Goal: Information Seeking & Learning: Learn about a topic

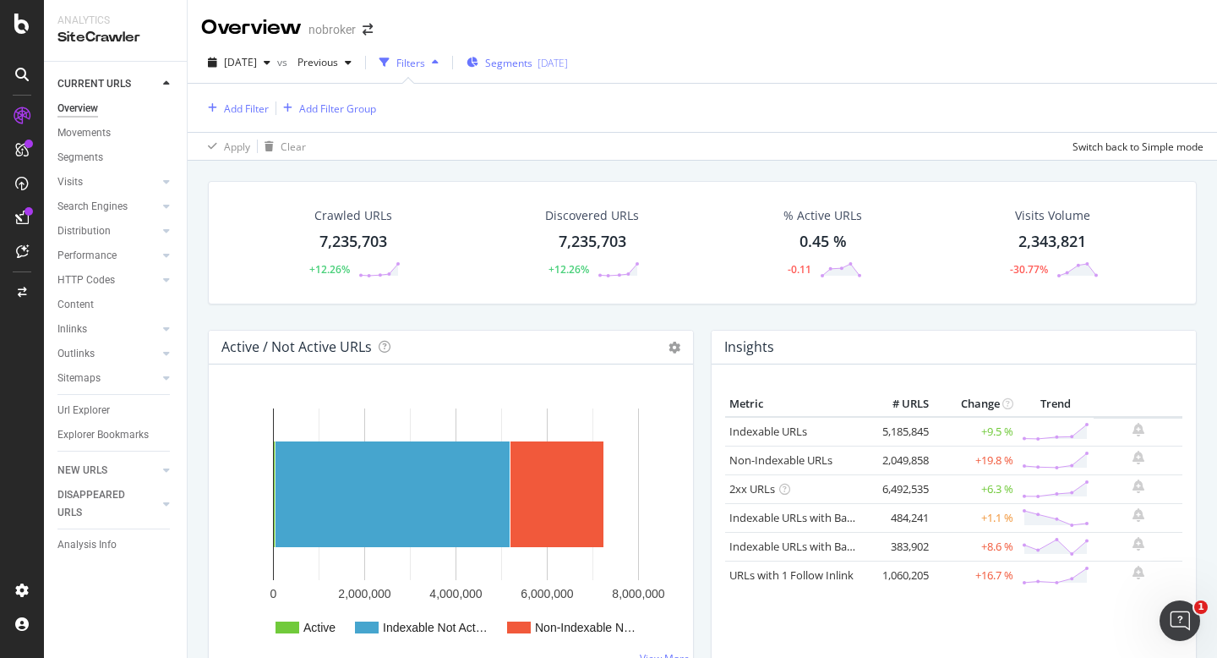
click at [529, 66] on span "Segments" at bounding box center [508, 63] width 47 height 14
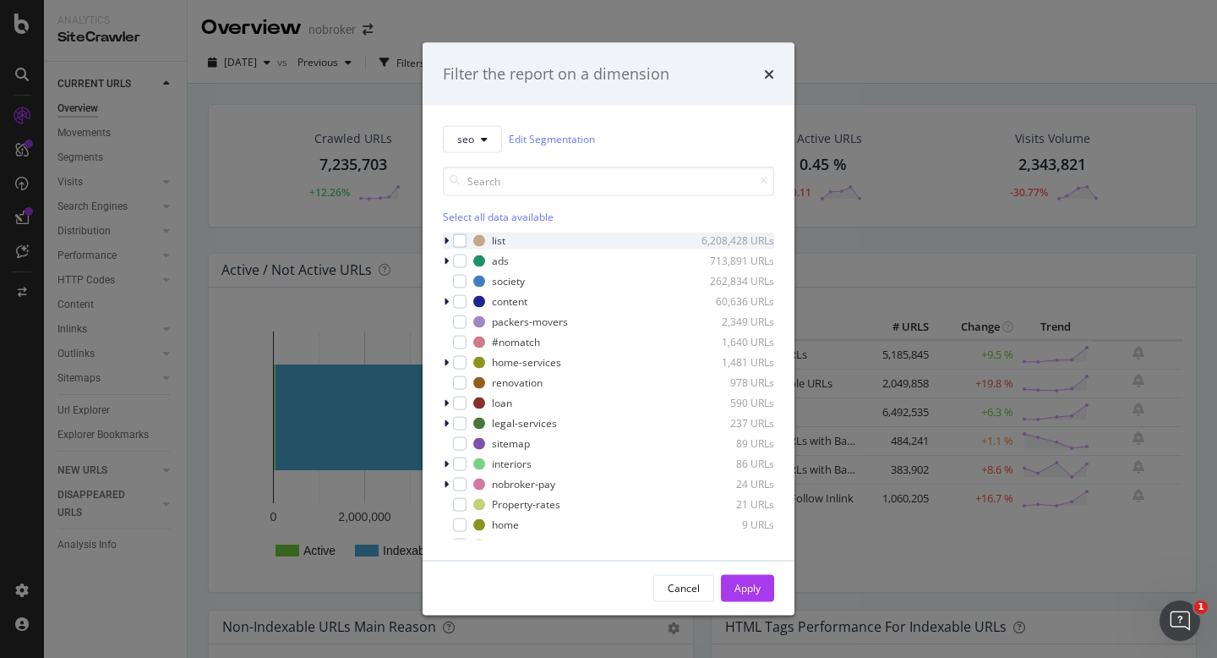
click at [445, 240] on icon "modal" at bounding box center [446, 240] width 5 height 10
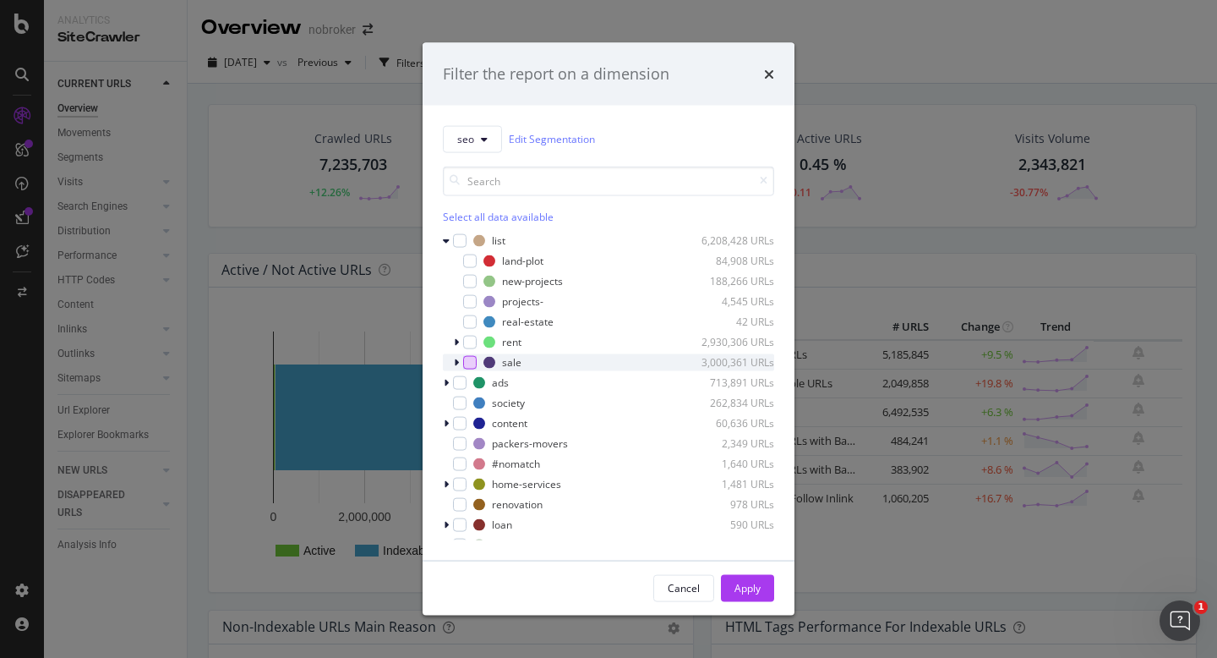
click at [472, 360] on div "modal" at bounding box center [470, 362] width 14 height 14
click at [747, 580] on div "Apply" at bounding box center [748, 587] width 26 height 25
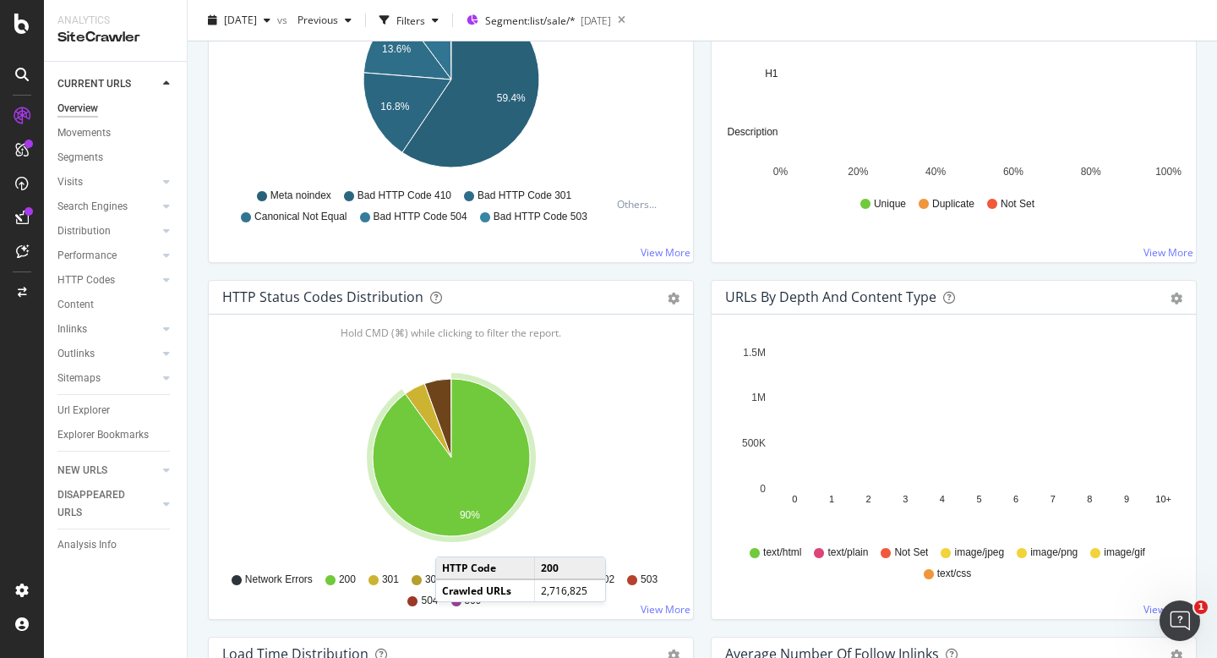
scroll to position [719, 0]
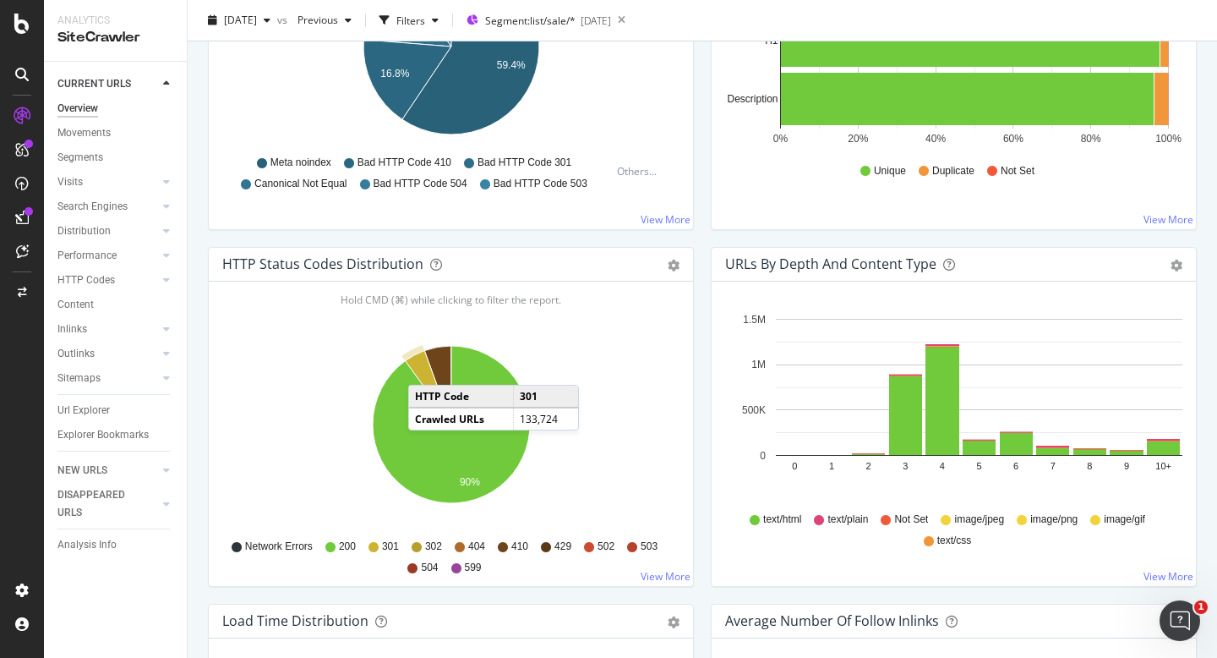
click at [425, 368] on icon "A chart." at bounding box center [428, 388] width 46 height 74
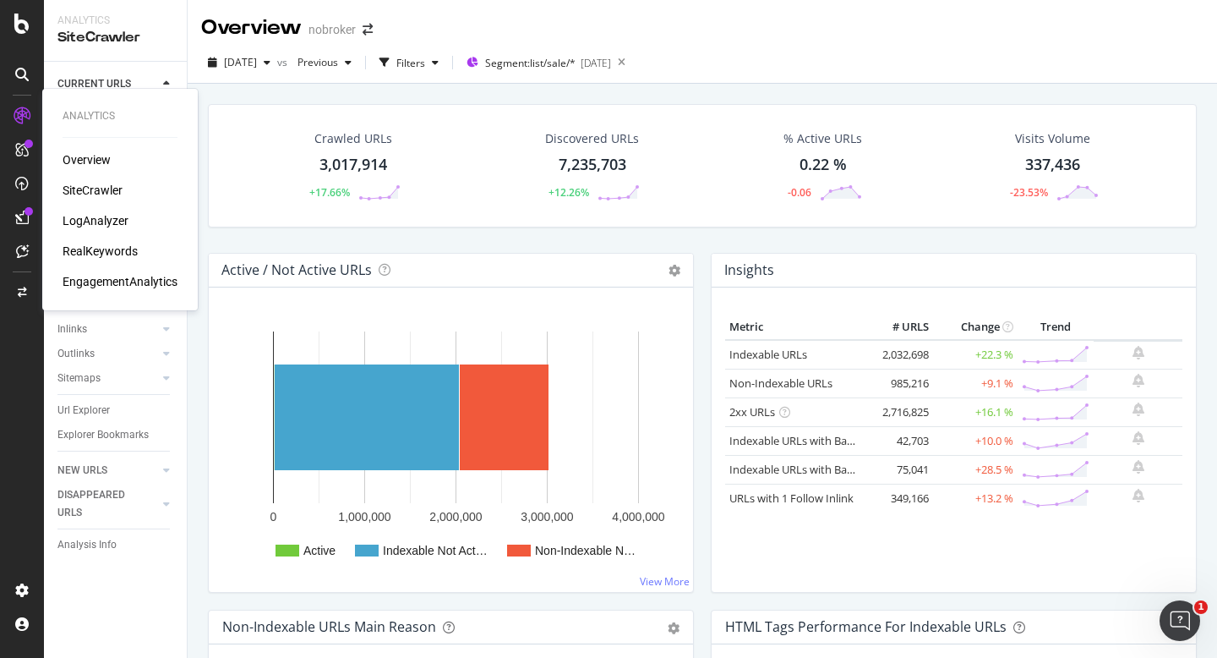
click at [101, 254] on div "RealKeywords" at bounding box center [100, 251] width 75 height 17
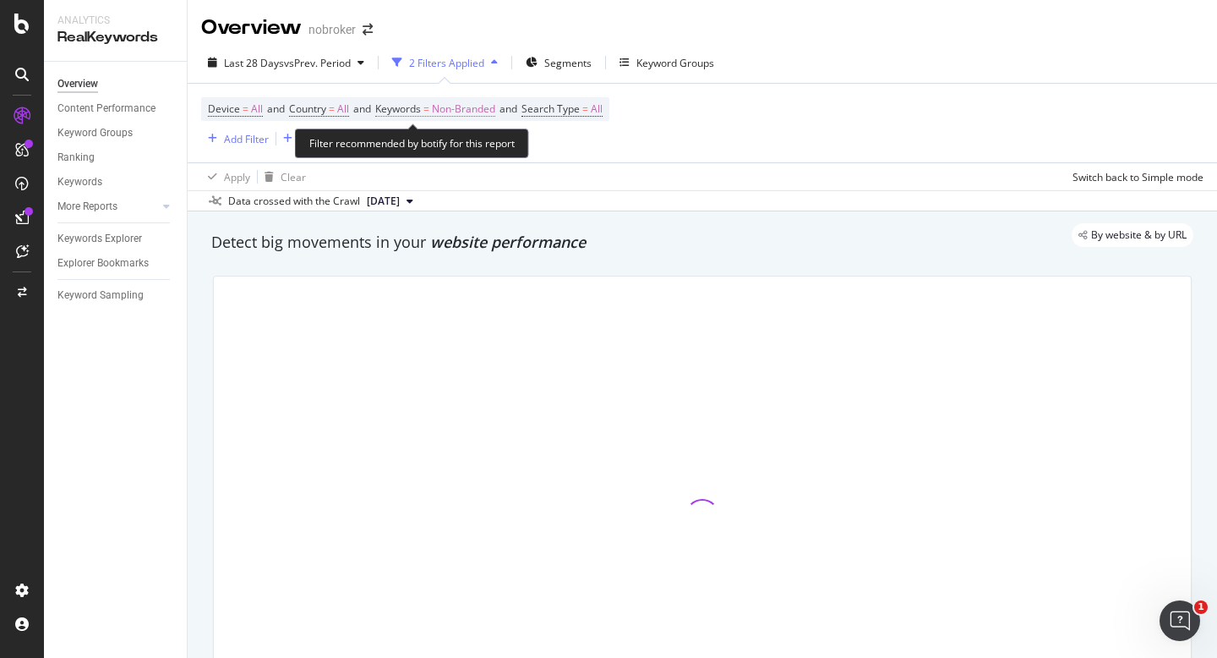
click at [465, 112] on span "Non-Branded" at bounding box center [463, 109] width 63 height 24
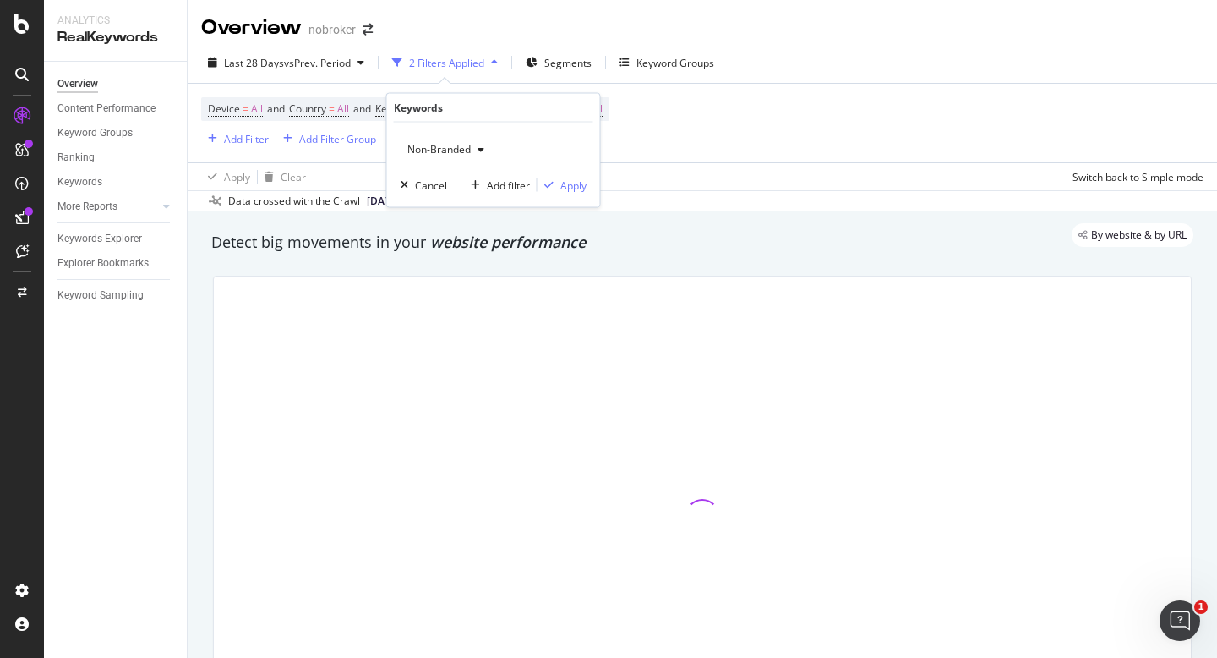
click at [449, 153] on span "Non-Branded" at bounding box center [436, 149] width 70 height 14
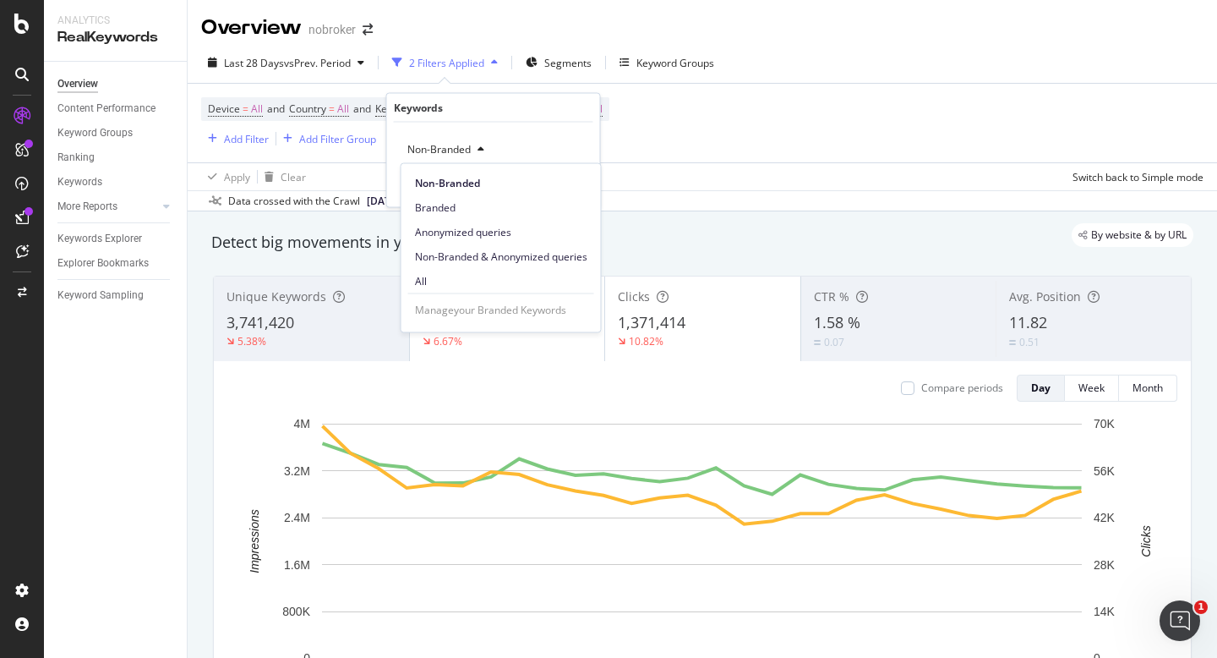
click at [723, 158] on div "Device = All and Country = All and Keywords = Non-Branded and Search Type = All…" at bounding box center [702, 123] width 1002 height 79
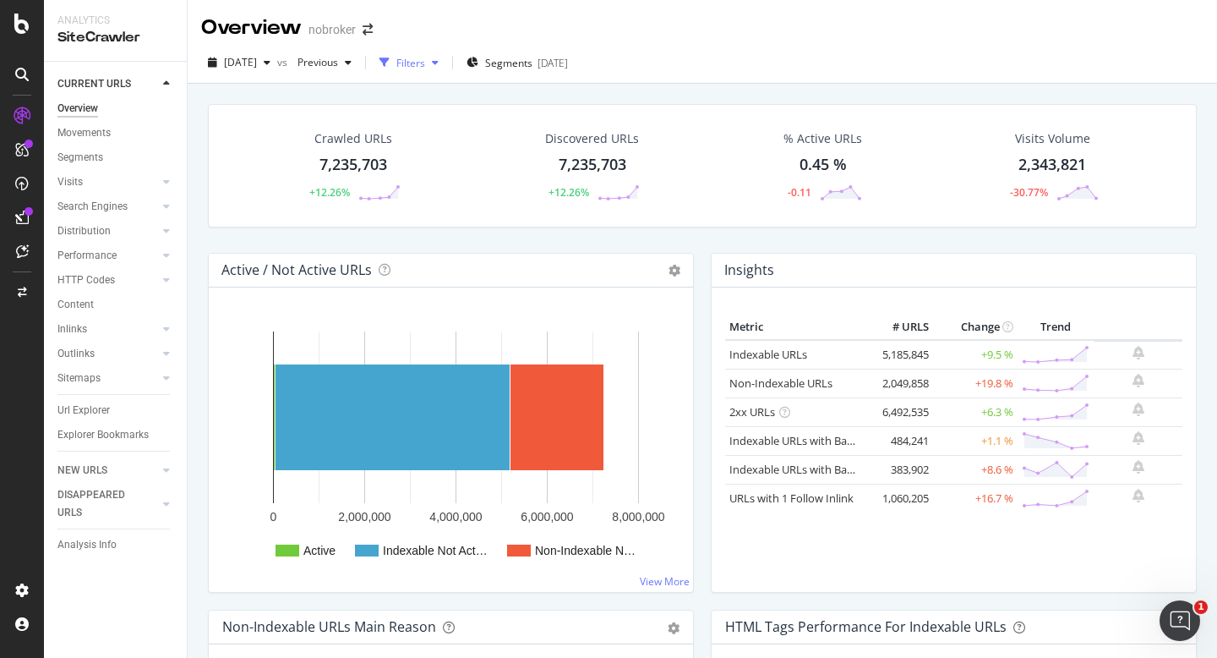
click at [425, 63] on div "Filters" at bounding box center [410, 63] width 29 height 14
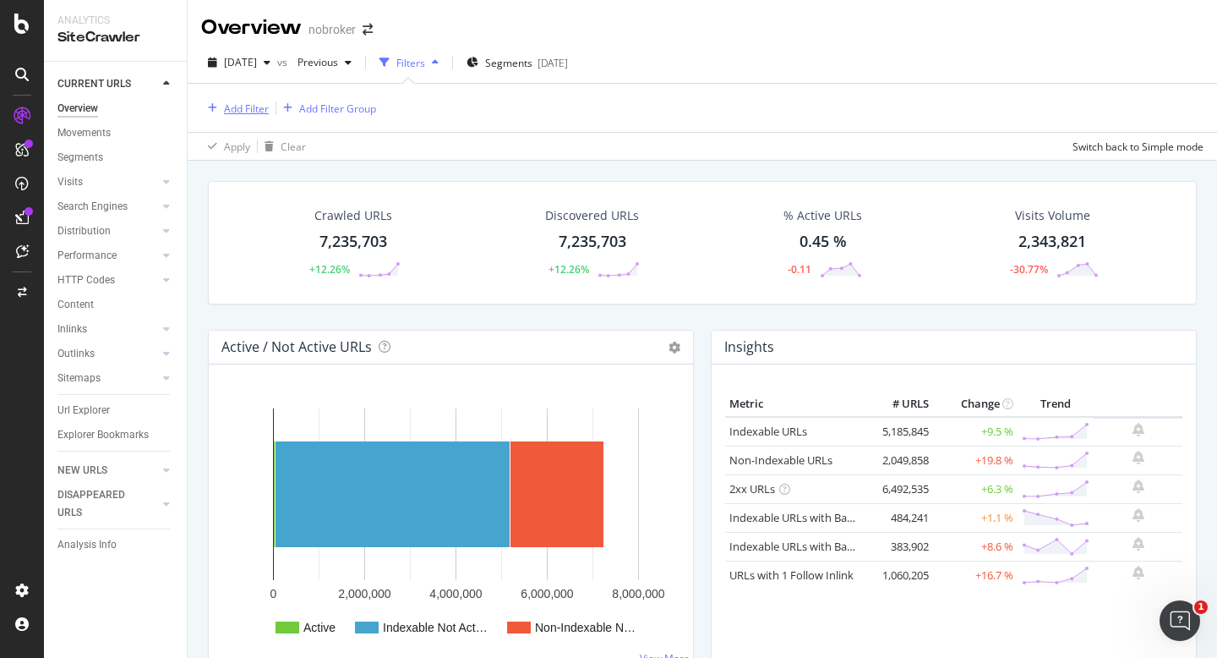
click at [238, 101] on div "Add Filter" at bounding box center [246, 108] width 45 height 14
click at [755, 130] on div "Add Filter Add Filter Group" at bounding box center [702, 108] width 1002 height 48
click at [232, 110] on div "Add Filter" at bounding box center [246, 108] width 45 height 14
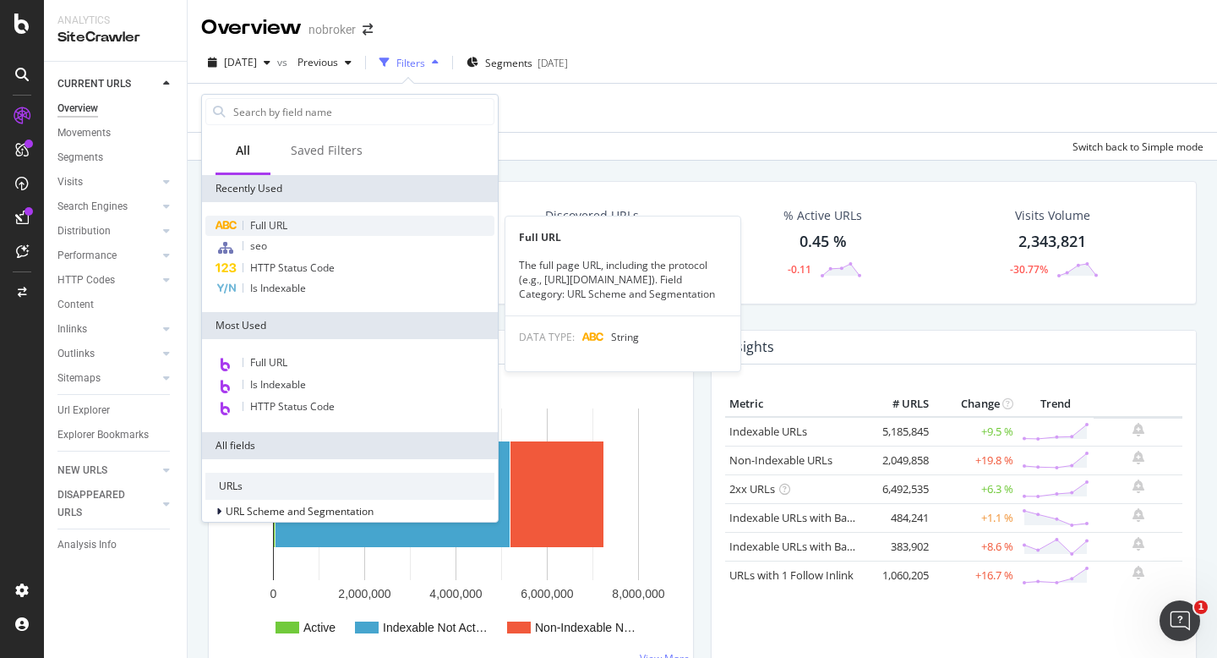
click at [304, 221] on div "Full URL" at bounding box center [349, 226] width 289 height 20
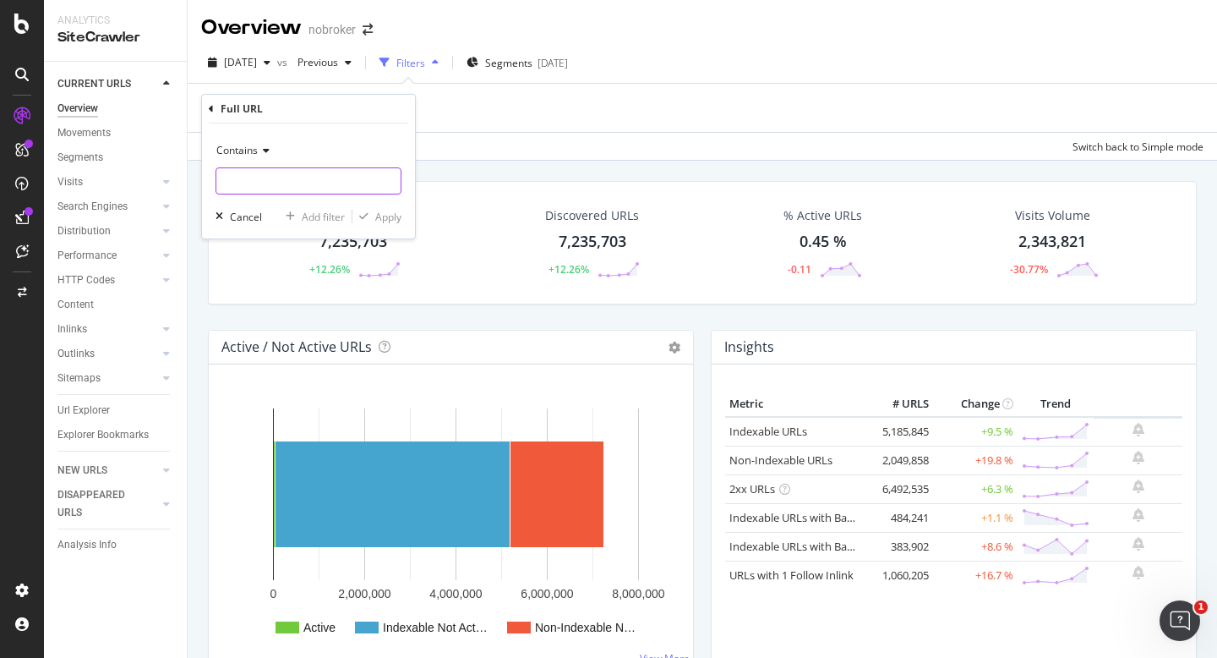
click at [296, 177] on input "text" at bounding box center [308, 180] width 184 height 27
type input "prjtl"
click at [378, 219] on div "Apply" at bounding box center [388, 217] width 26 height 14
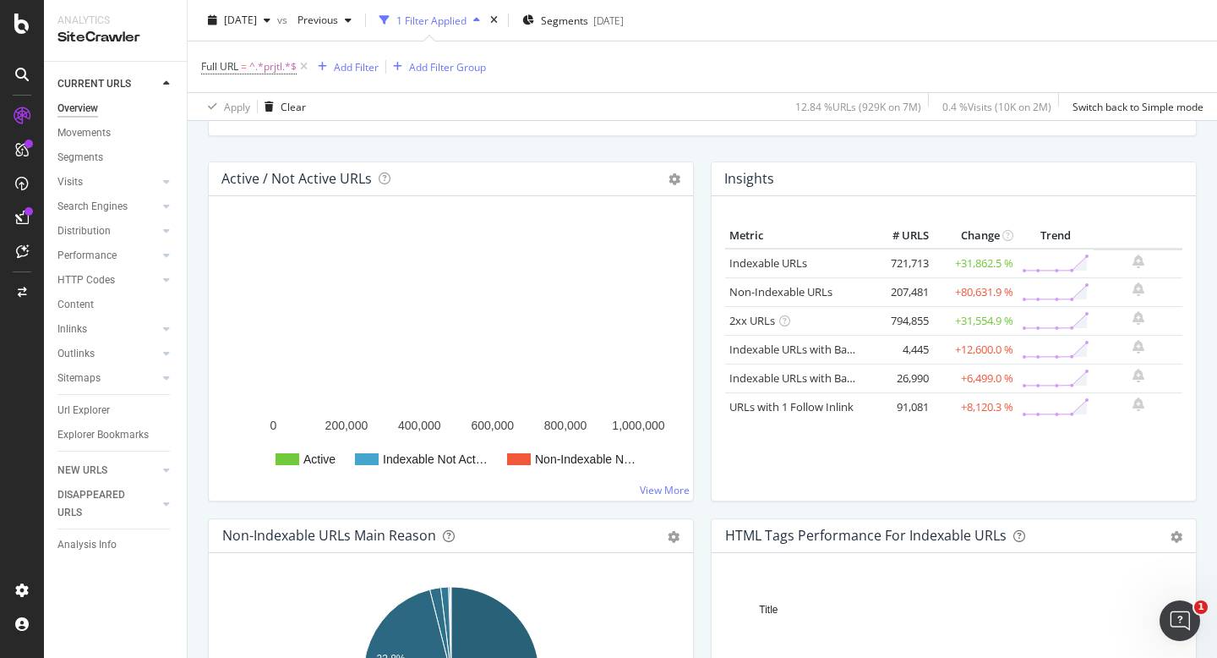
scroll to position [169, 0]
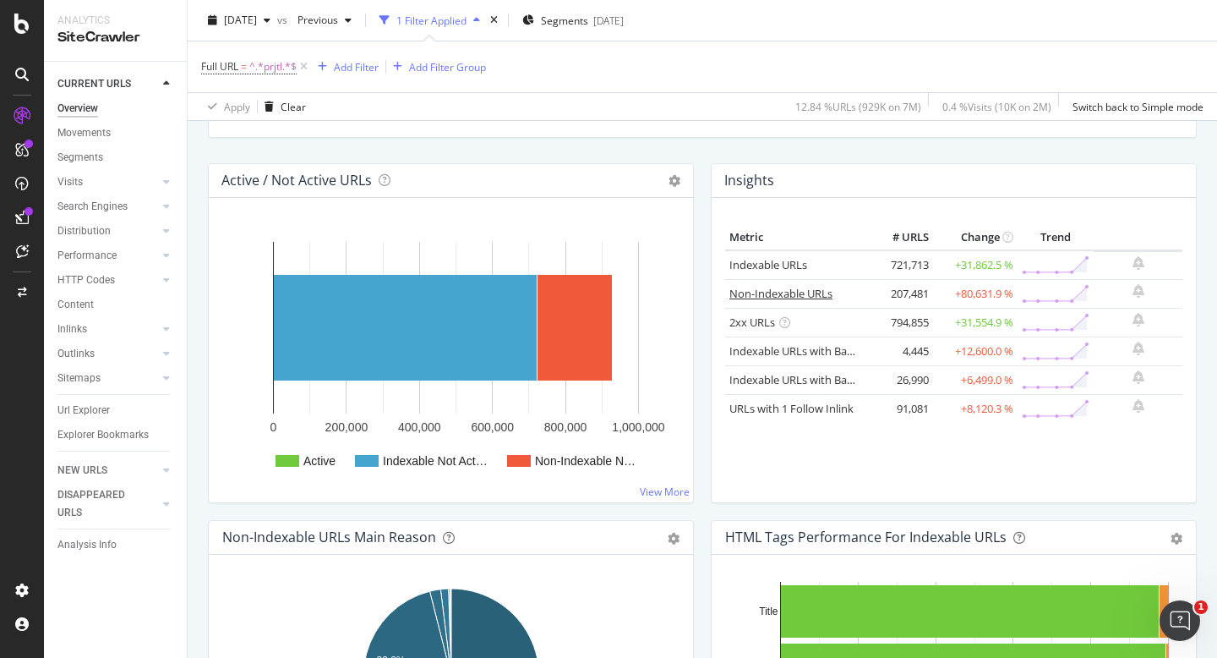
click at [767, 297] on link "Non-Indexable URLs" at bounding box center [780, 293] width 103 height 15
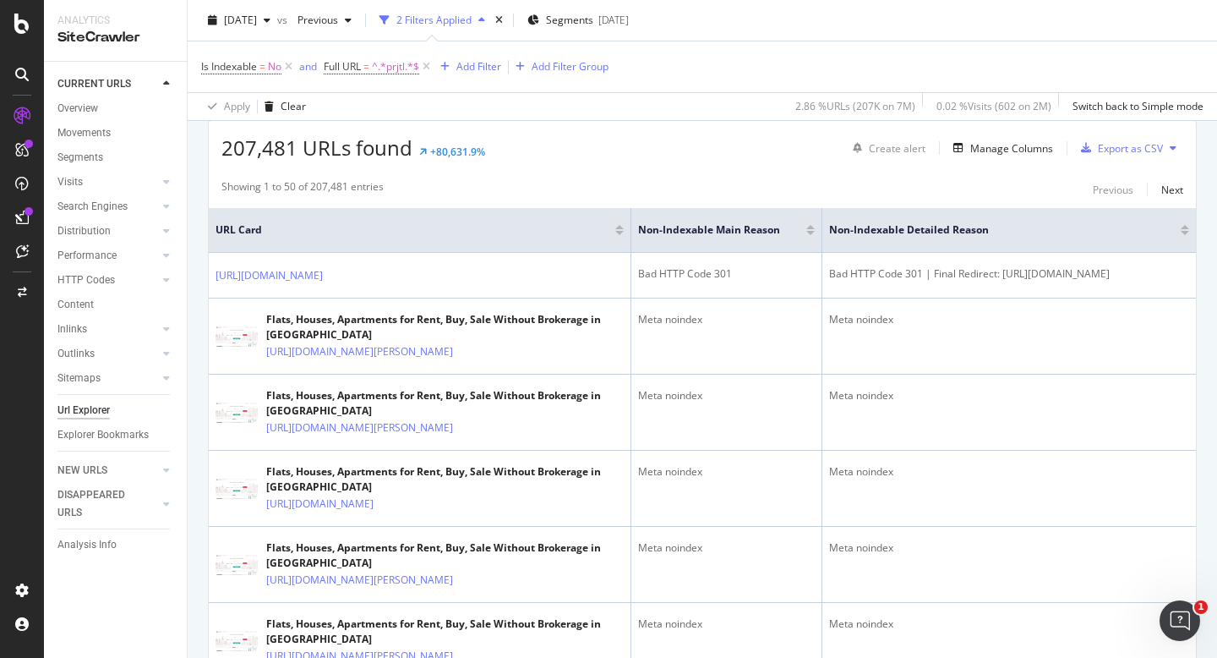
scroll to position [295, 0]
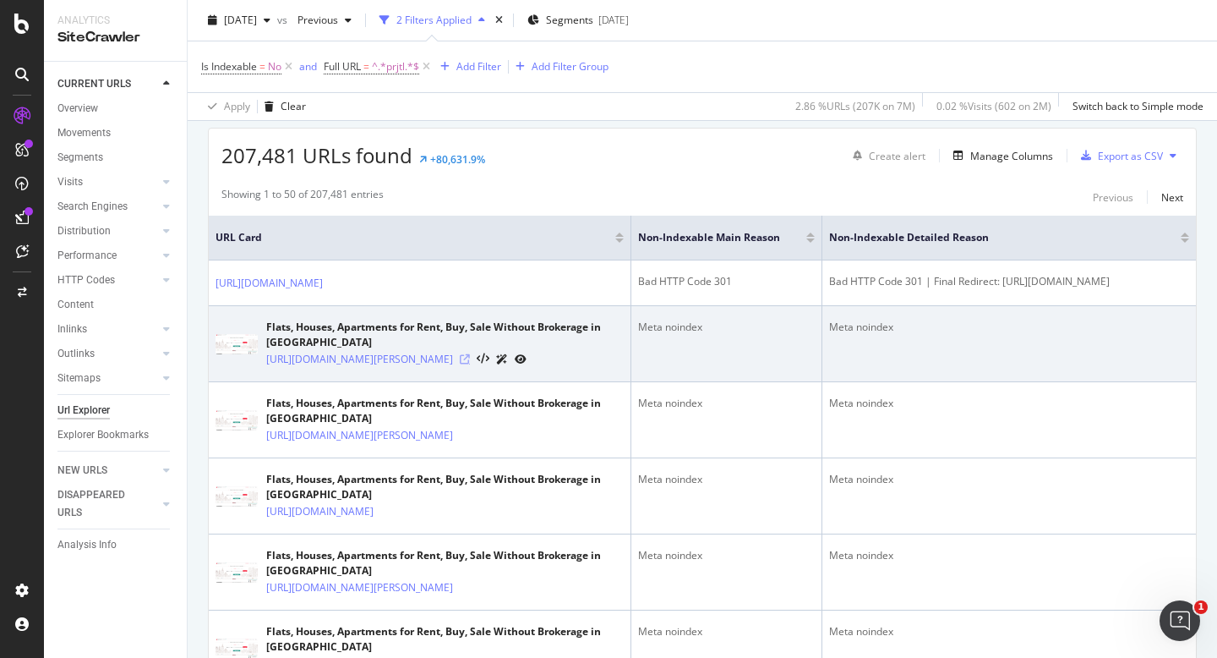
click at [470, 364] on icon at bounding box center [465, 359] width 10 height 10
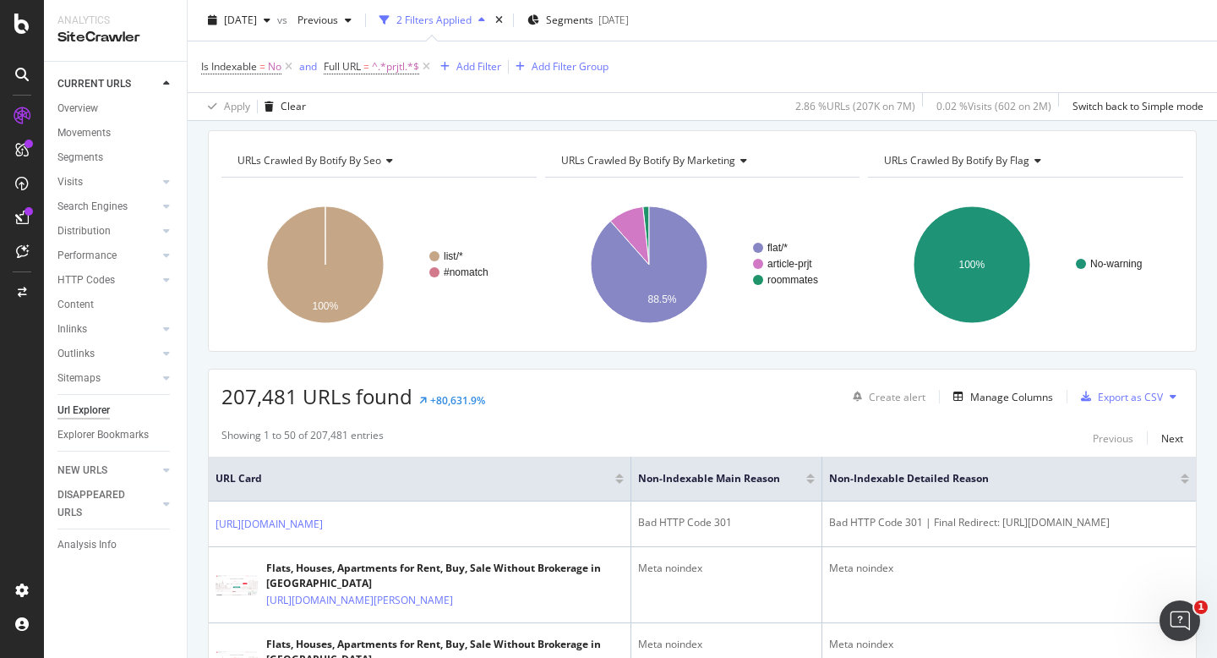
scroll to position [0, 0]
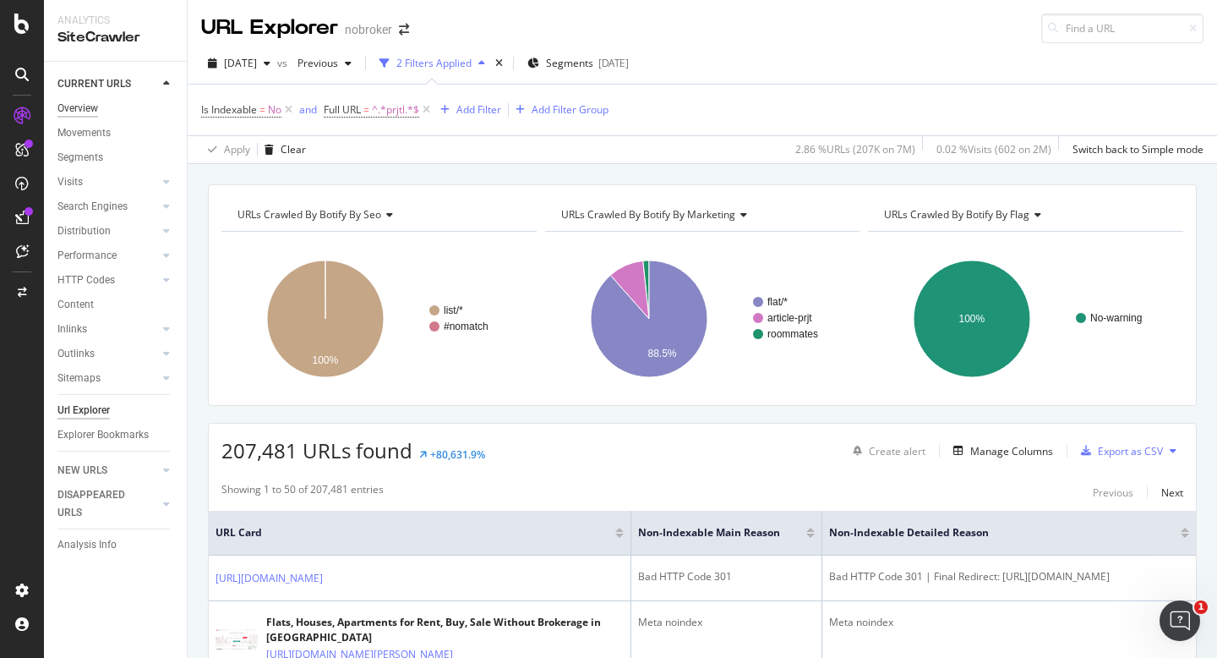
click at [77, 112] on div "Overview" at bounding box center [77, 109] width 41 height 18
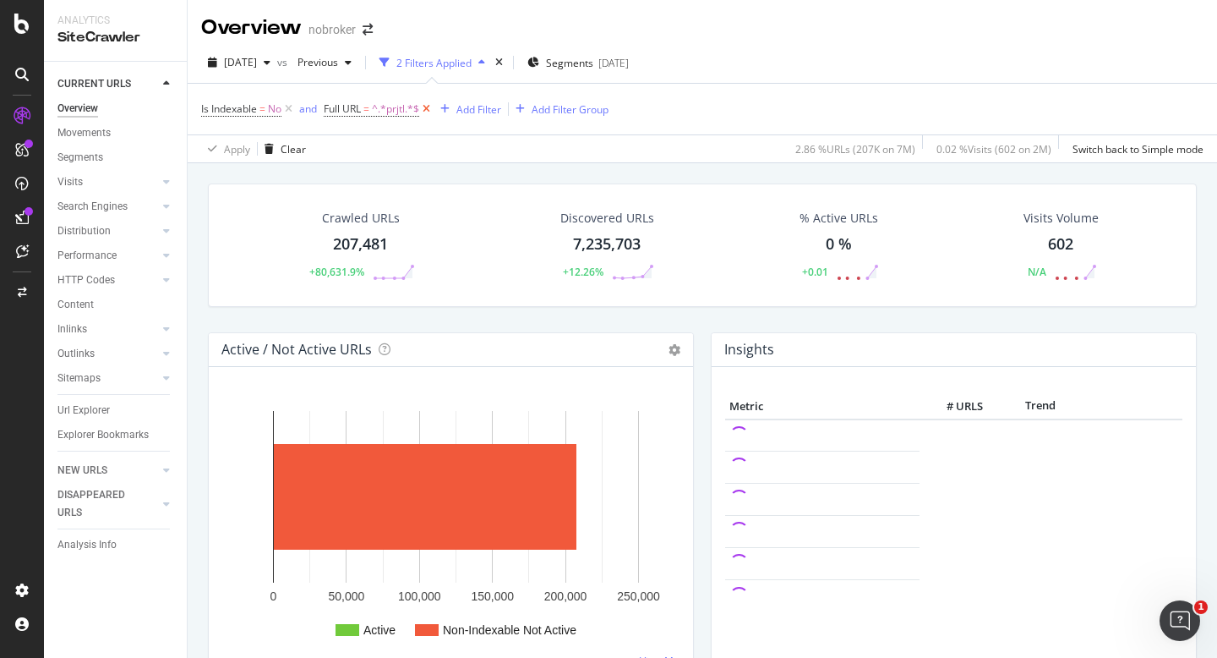
click at [430, 110] on icon at bounding box center [426, 109] width 14 height 17
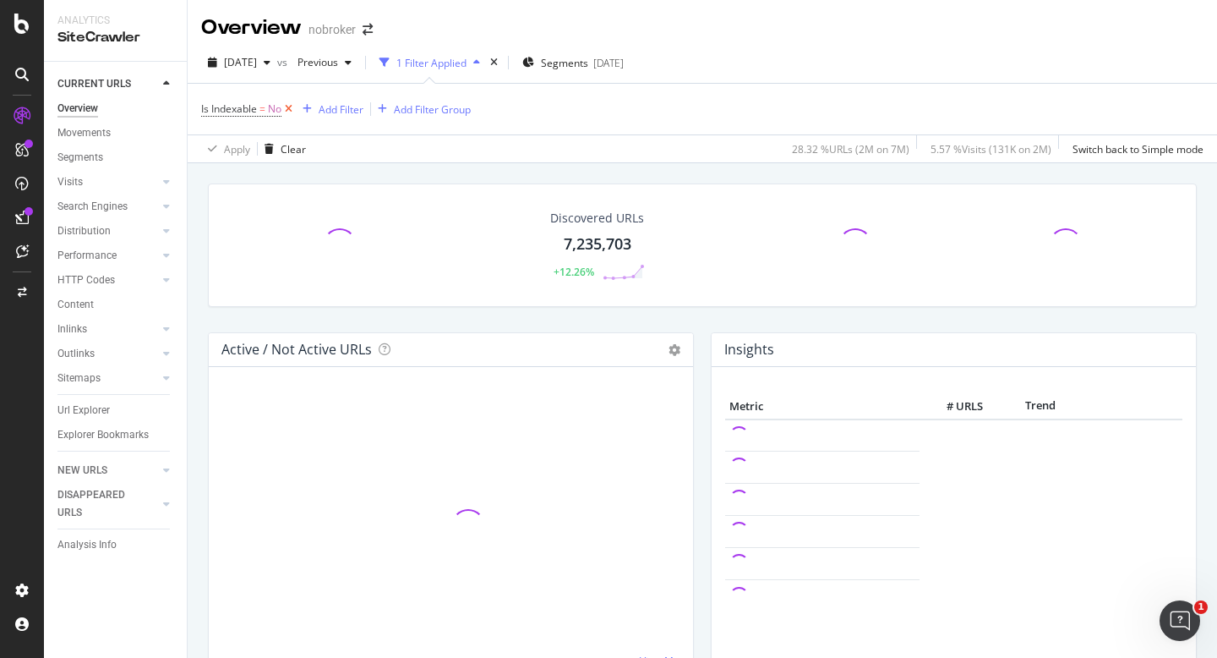
click at [287, 107] on icon at bounding box center [288, 109] width 14 height 17
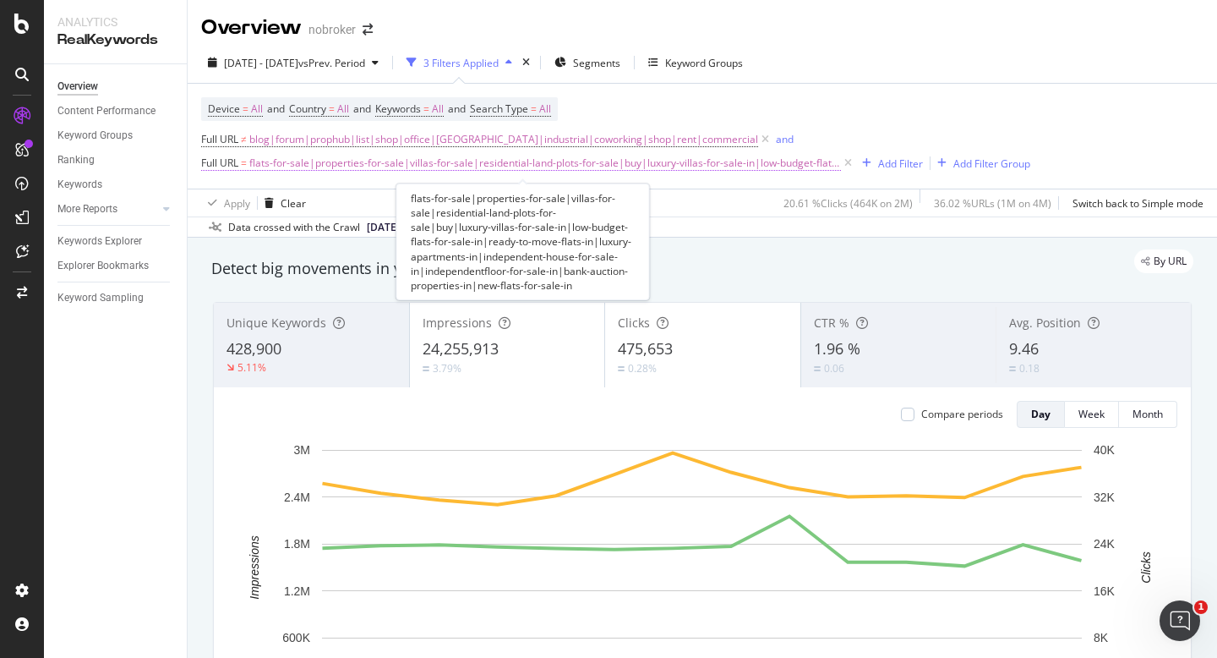
click at [431, 168] on span "flats-for-sale|properties-for-sale|villas-for-sale|residential-land-plots-for-s…" at bounding box center [545, 163] width 592 height 24
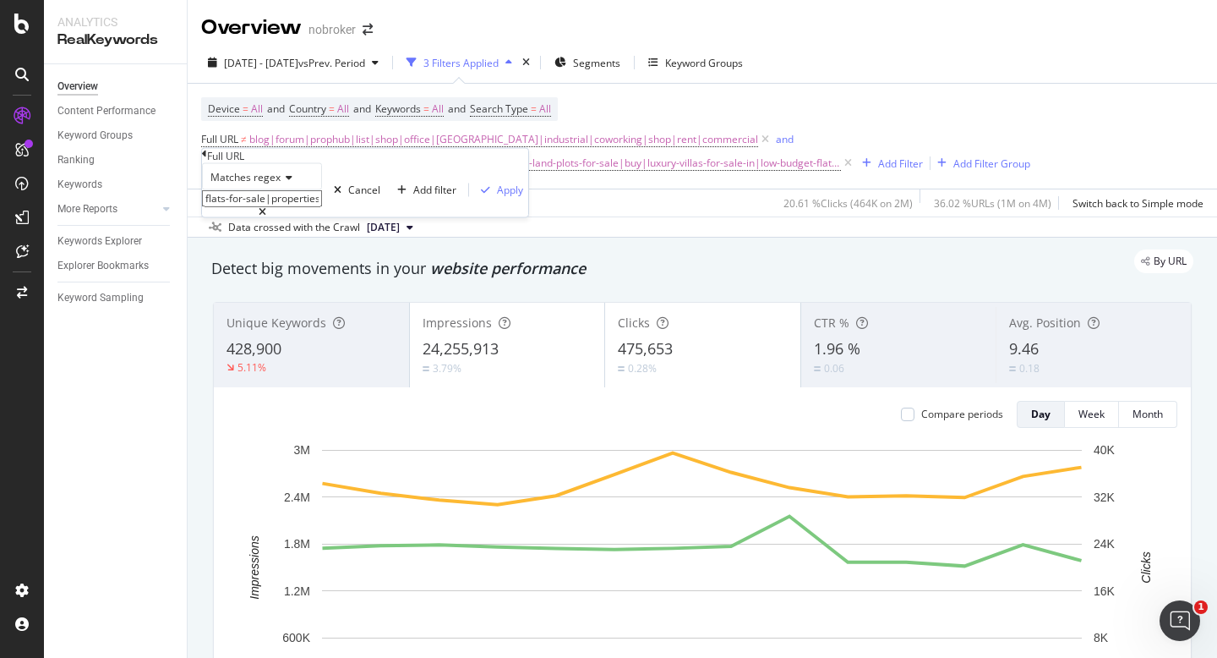
click at [276, 207] on input "flats-for-sale|properties-for-sale|villas-for-sale|residential-land-plots-for-s…" at bounding box center [262, 198] width 120 height 17
click at [510, 198] on div "Apply Clear 20.61 % Clicks ( 464K on 2M ) 36.02 % URLs ( 1M on 4M ) Switch back…" at bounding box center [703, 202] width 1030 height 28
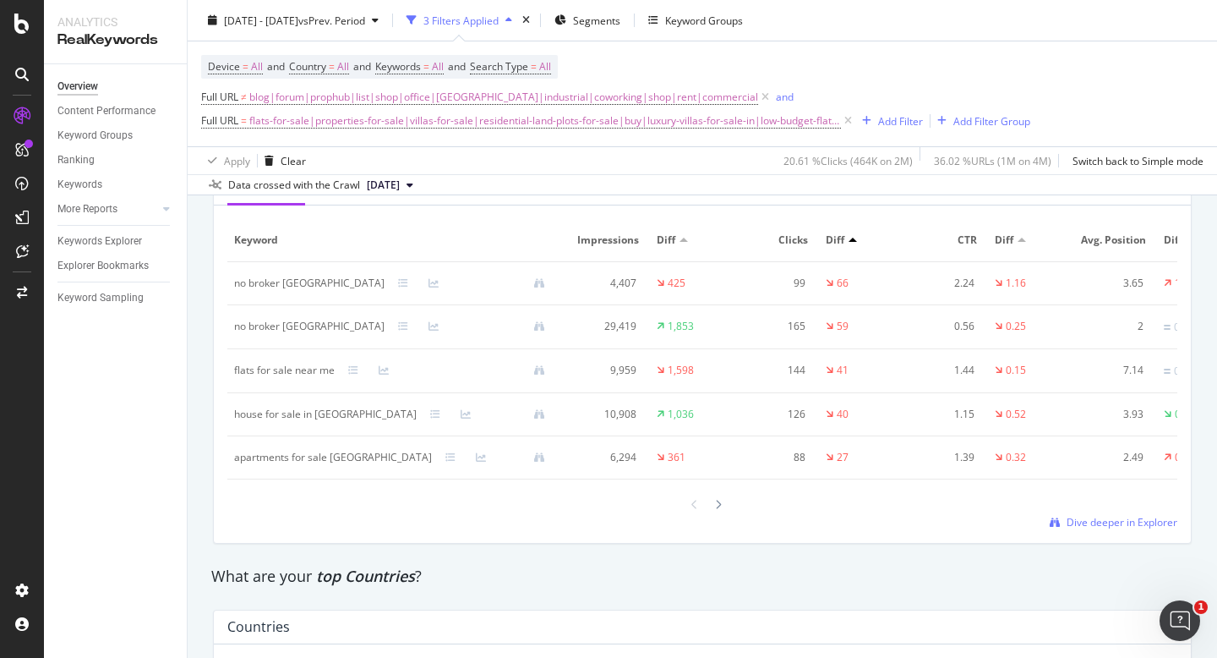
scroll to position [0, 64]
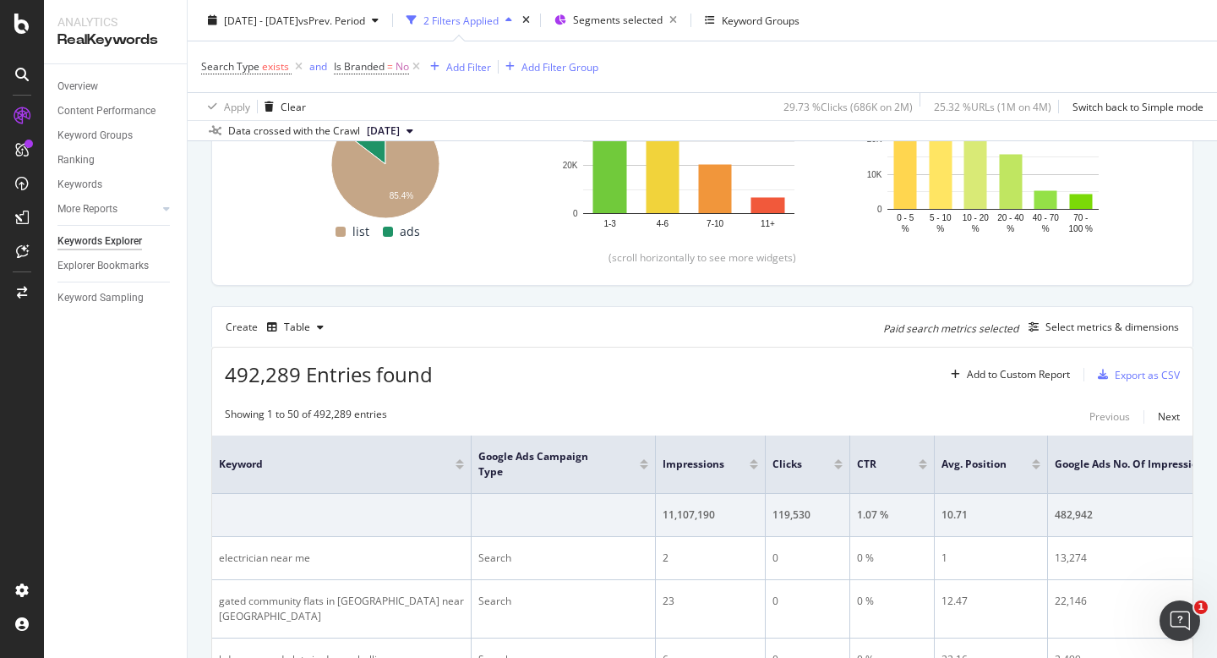
scroll to position [303, 0]
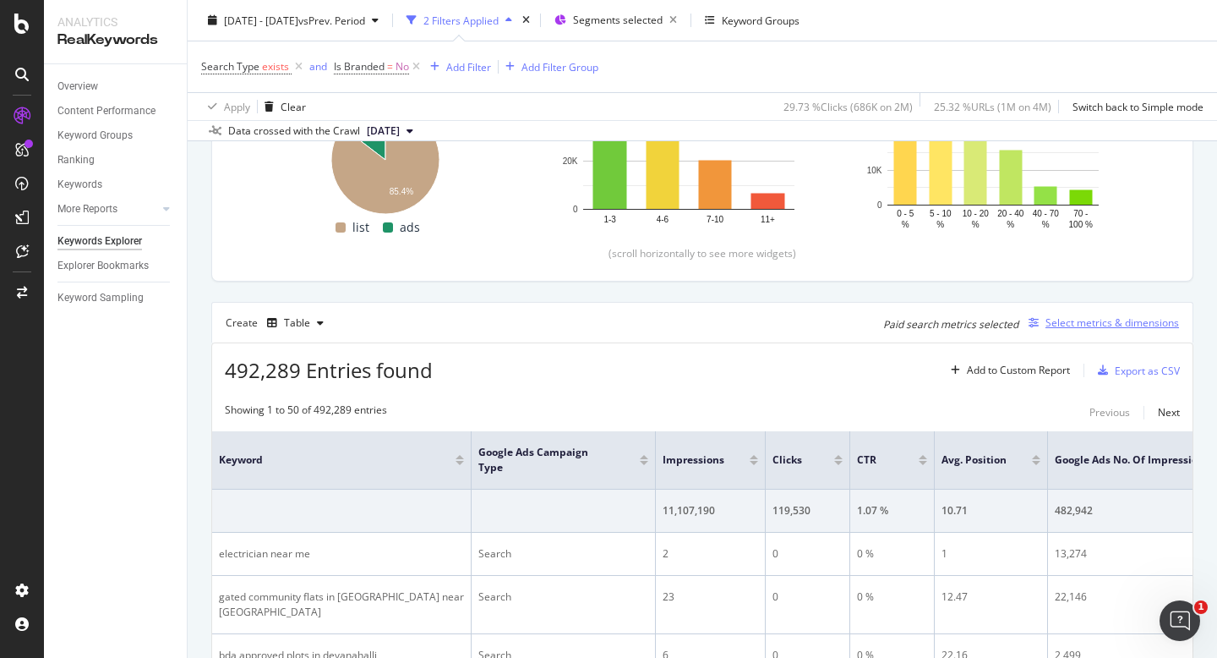
click at [1096, 321] on div "Select metrics & dimensions" at bounding box center [1113, 322] width 134 height 14
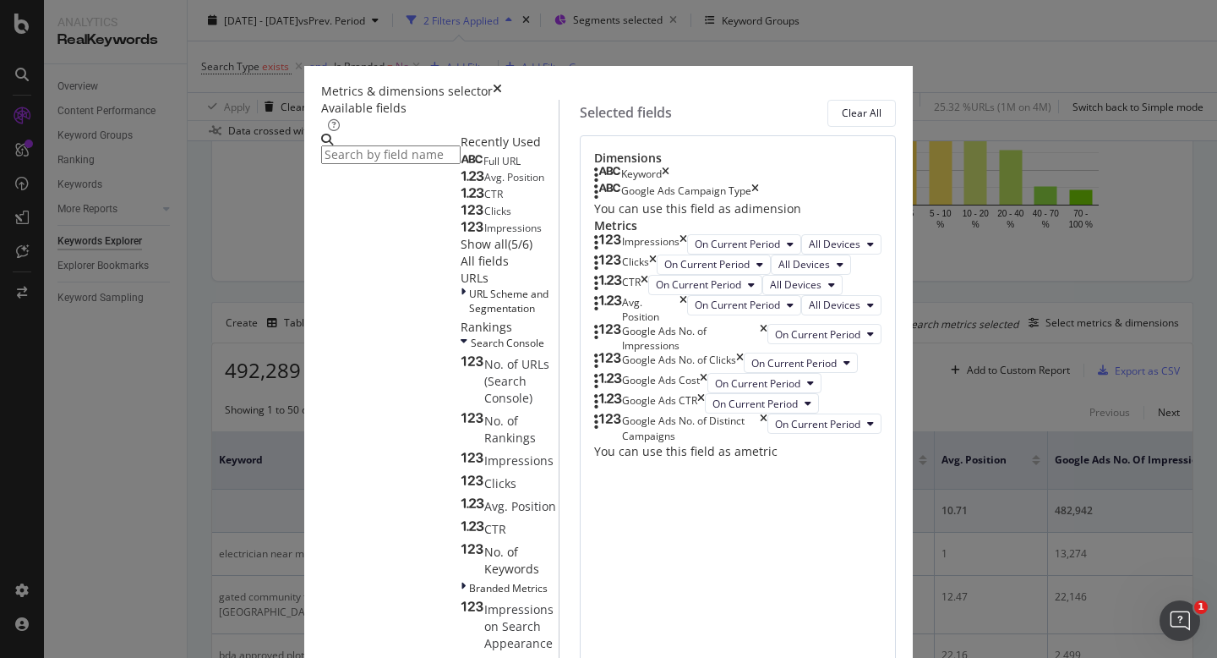
click at [502, 83] on icon "times" at bounding box center [497, 91] width 9 height 17
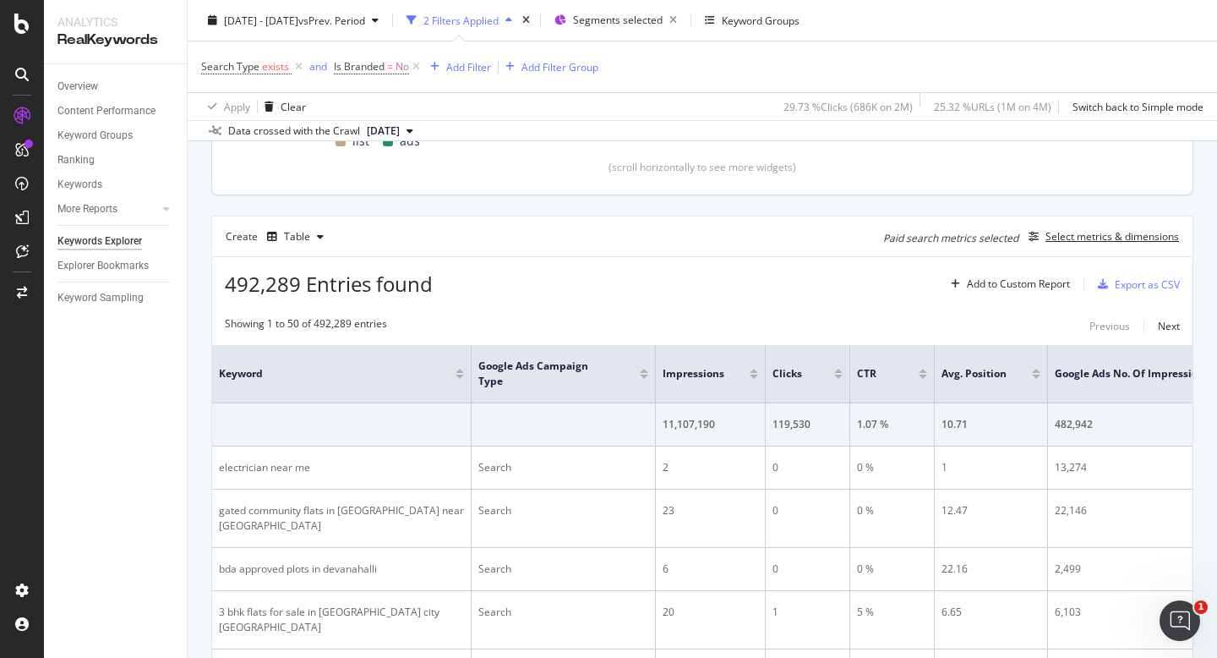
scroll to position [309, 0]
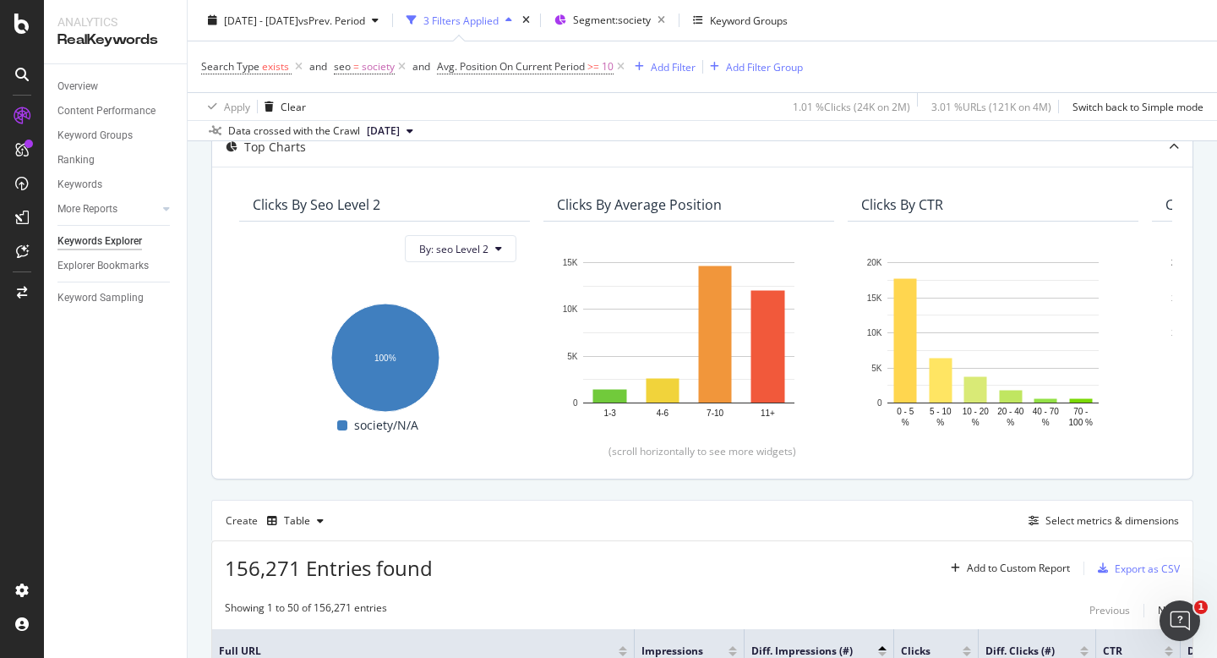
scroll to position [102, 0]
